Goal: Find specific fact: Find specific fact

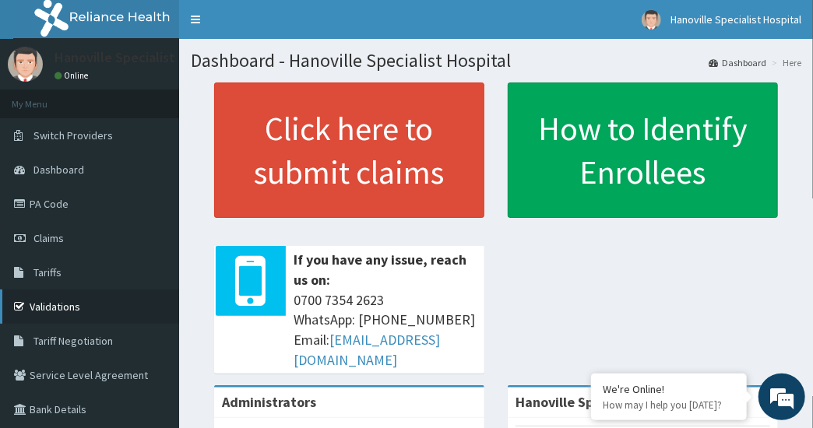
click at [62, 305] on link "Validations" at bounding box center [89, 307] width 179 height 34
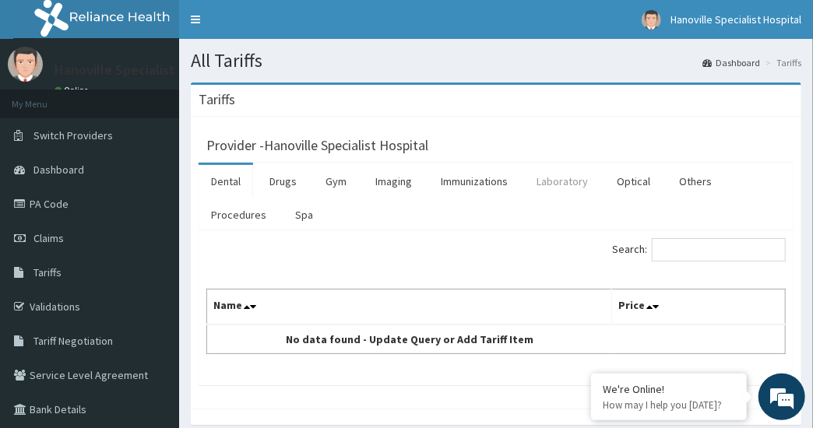
click at [557, 179] on link "Laboratory" at bounding box center [562, 181] width 76 height 33
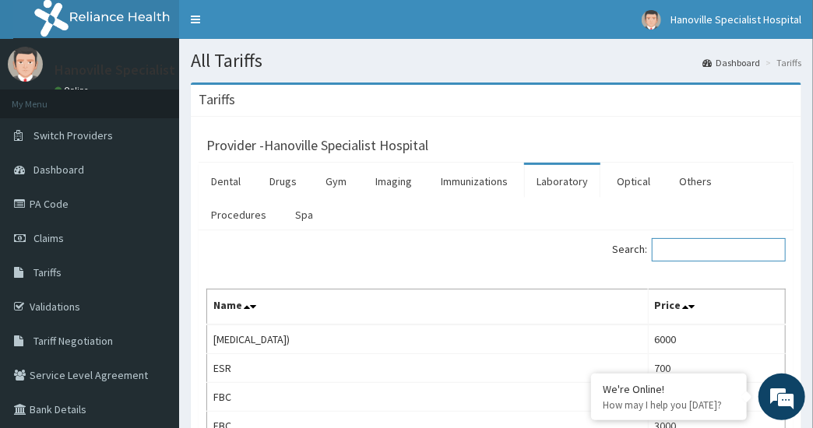
click at [681, 249] on input "Search:" at bounding box center [719, 249] width 134 height 23
type input "F"
type input "M"
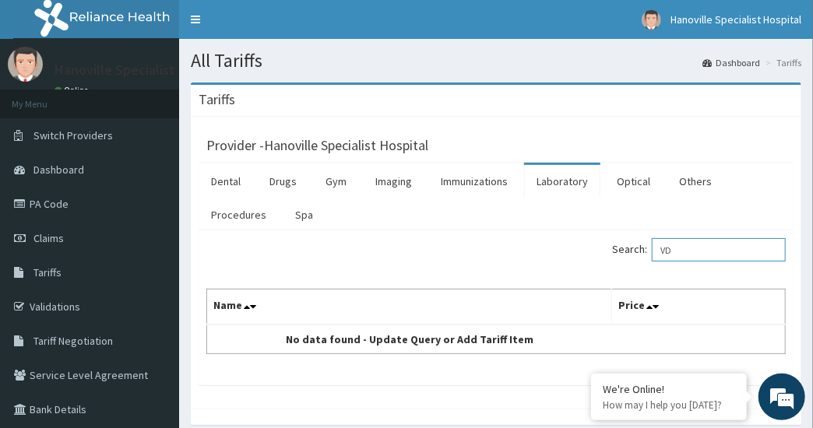
type input "V"
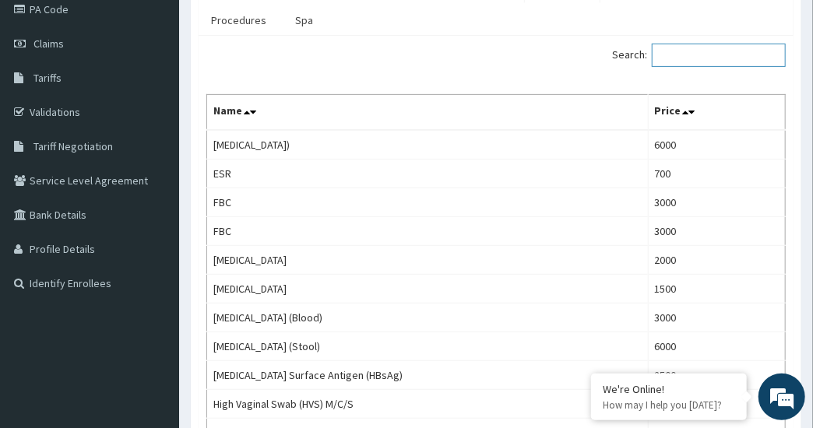
scroll to position [171, 0]
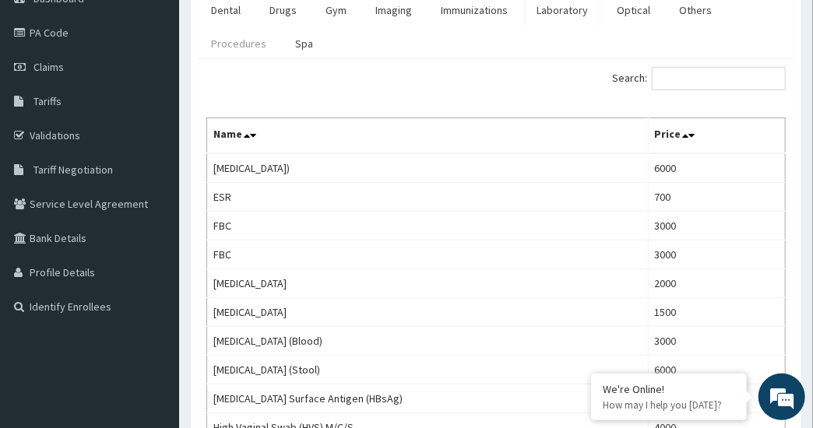
click at [259, 42] on link "Procedures" at bounding box center [239, 43] width 80 height 33
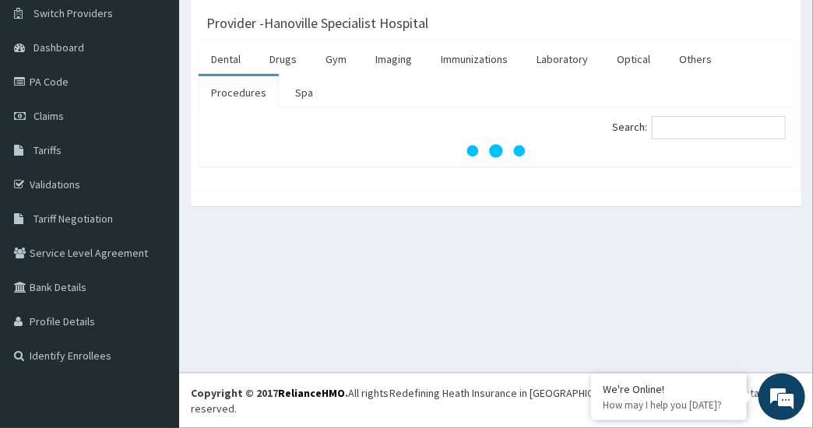
scroll to position [107, 0]
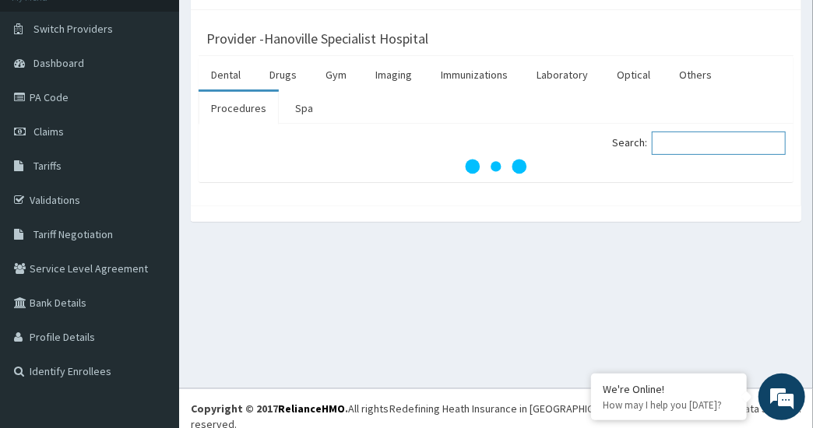
click at [683, 139] on input "Search:" at bounding box center [719, 143] width 134 height 23
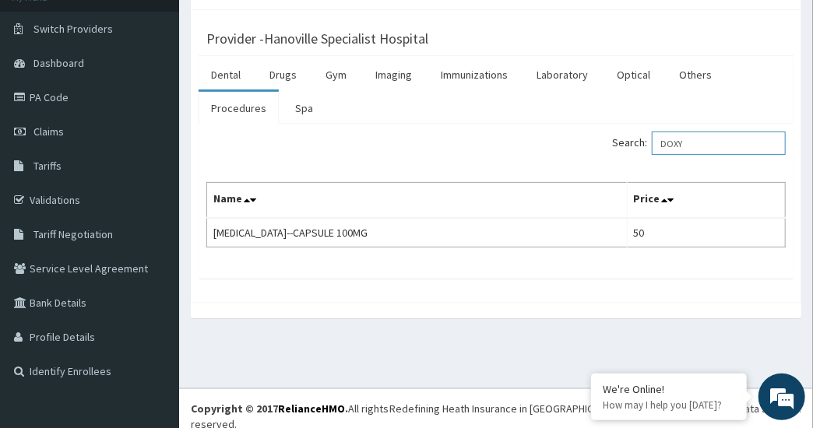
click at [683, 139] on input "DOXY" at bounding box center [719, 143] width 134 height 23
type input "DOXY"
click at [733, 129] on div "Search: DOXY Name Price DOXYCYCLINE--CAPSULE 100MG 50" at bounding box center [496, 201] width 595 height 155
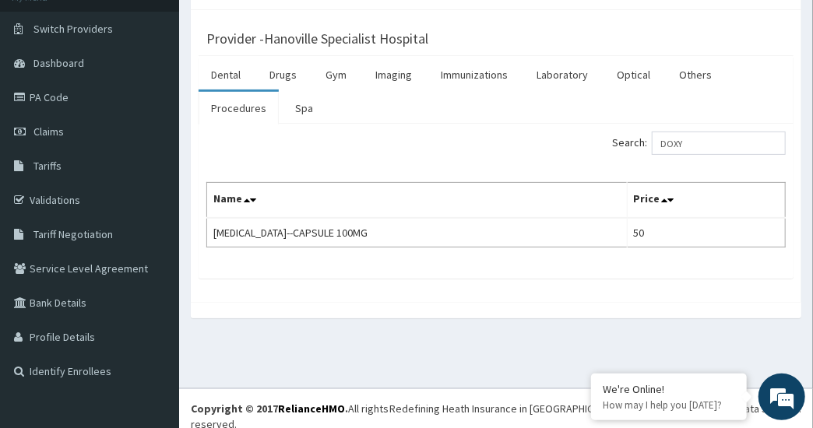
drag, startPoint x: 733, startPoint y: 129, endPoint x: 736, endPoint y: 165, distance: 36.7
click at [736, 165] on div "Search: DOXY Name Price DOXYCYCLINE--CAPSULE 100MG 50" at bounding box center [495, 190] width 579 height 116
click at [743, 165] on div "Search: DOXY Name Price DOXYCYCLINE--CAPSULE 100MG 50" at bounding box center [495, 190] width 579 height 116
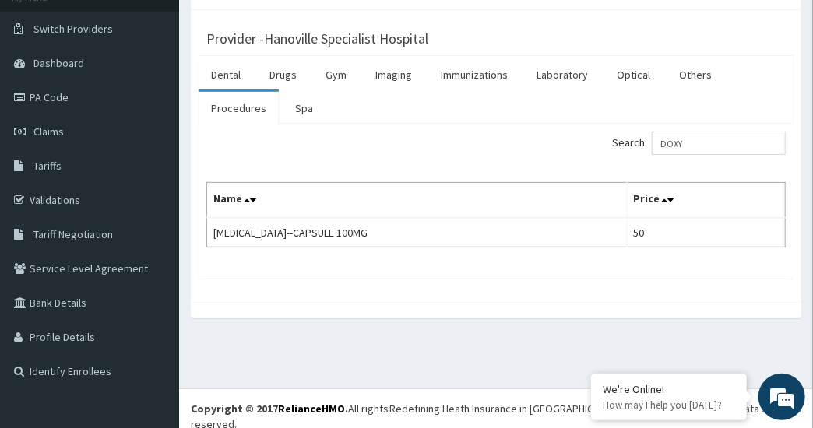
click at [743, 165] on div "Search: DOXY Name Price DOXYCYCLINE--CAPSULE 100MG 50" at bounding box center [495, 190] width 579 height 116
click at [748, 165] on div "Search: DOXY Name Price DOXYCYCLINE--CAPSULE 100MG 50" at bounding box center [495, 190] width 579 height 116
click at [105, 206] on link "Validations" at bounding box center [89, 200] width 179 height 34
